Goal: Information Seeking & Learning: Learn about a topic

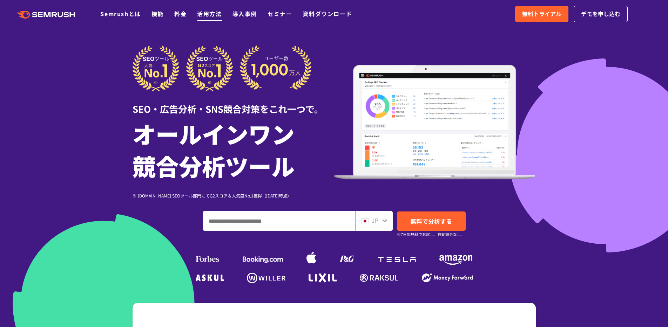
click at [205, 12] on link "活用方法" at bounding box center [209, 13] width 25 height 8
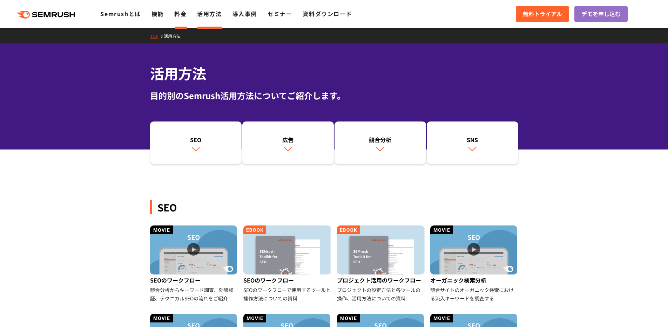
click at [178, 15] on link "料金" at bounding box center [180, 13] width 12 height 8
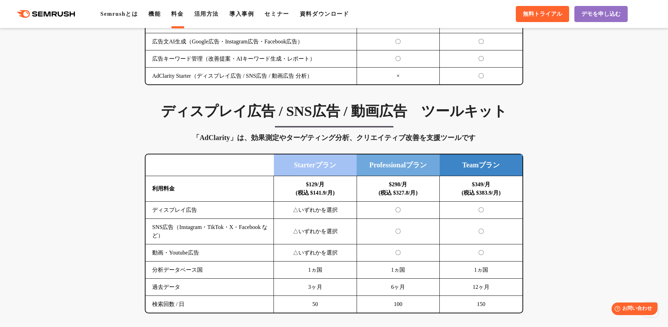
scroll to position [754, 0]
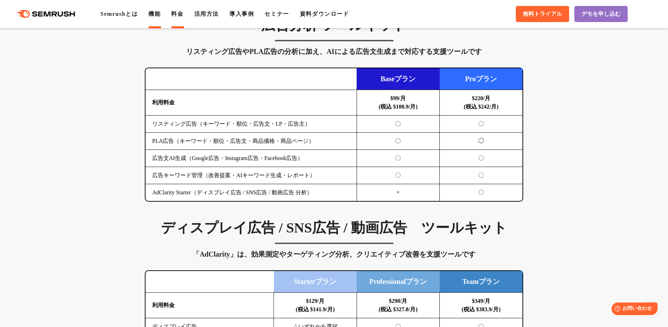
click at [158, 14] on link "機能" at bounding box center [154, 14] width 12 height 6
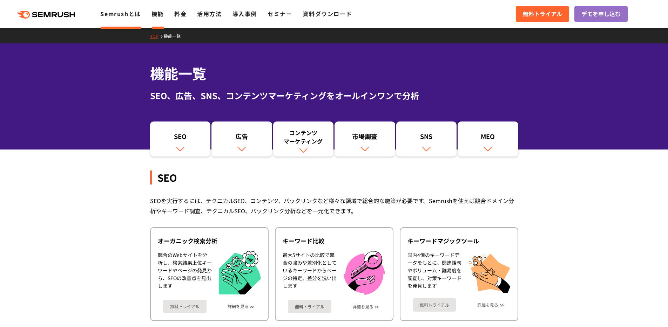
click at [125, 12] on link "Semrushとは" at bounding box center [120, 13] width 40 height 8
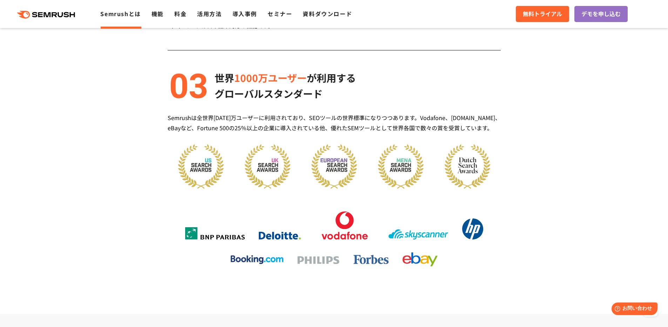
scroll to position [723, 0]
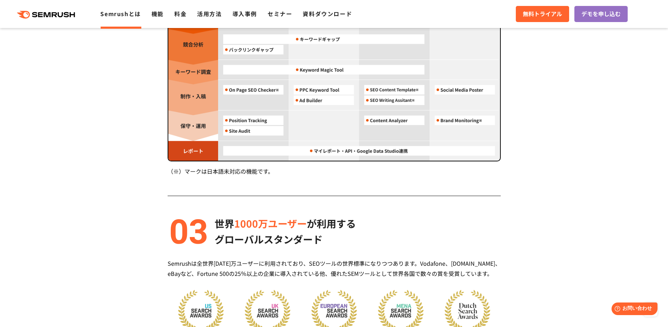
click at [38, 17] on icon ".cls {fill: #FF642D;}" at bounding box center [46, 15] width 79 height 8
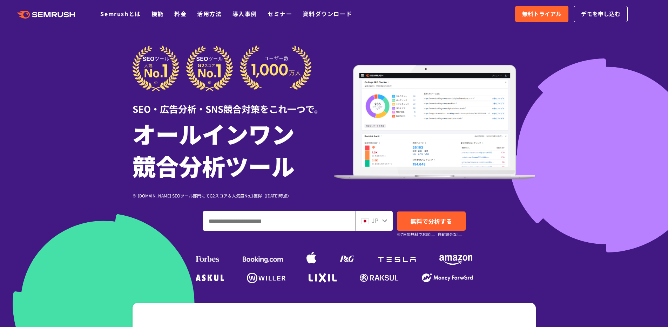
click at [285, 221] on input "ドメイン、キーワードまたはURLを入力してください" at bounding box center [279, 221] width 152 height 19
type input "*"
type input "*******"
click at [443, 224] on span "無料で分析する" at bounding box center [431, 221] width 42 height 9
click at [180, 13] on link "料金" at bounding box center [180, 13] width 12 height 8
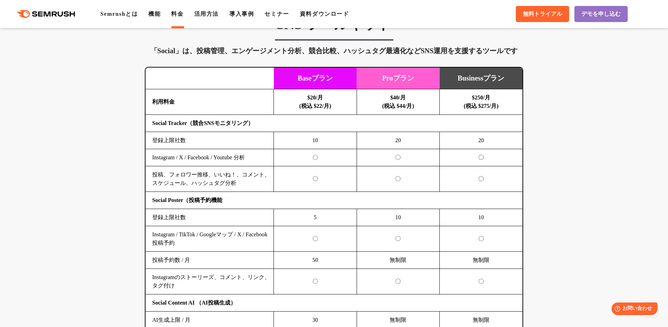
scroll to position [1447, 0]
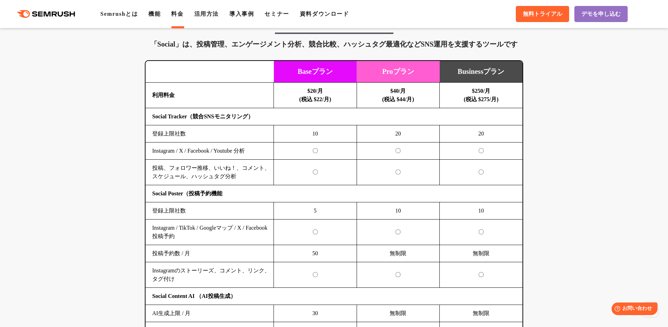
click at [175, 153] on td "Instagram / X / Facebook / Youtube 分析" at bounding box center [209, 151] width 128 height 17
click at [189, 182] on td "投稿、フォロワー推移、いいね！、コメント、スケジュール、ハッシュタグ分析" at bounding box center [209, 173] width 128 height 26
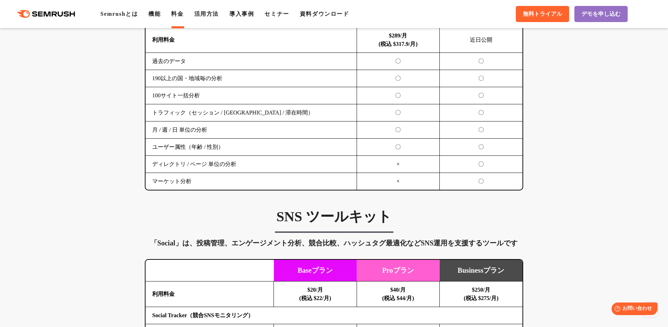
scroll to position [1972, 0]
